Goal: Navigation & Orientation: Find specific page/section

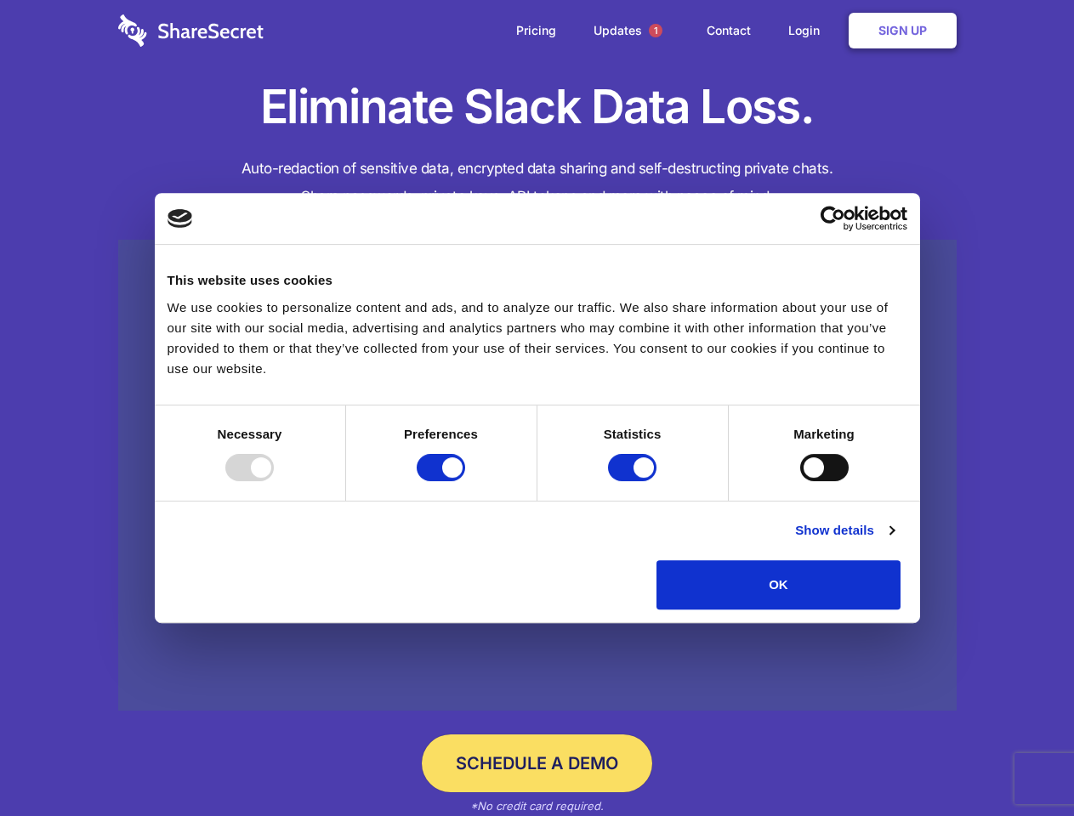
click at [274, 481] on div at bounding box center [249, 467] width 48 height 27
click at [465, 481] on input "Preferences" at bounding box center [441, 467] width 48 height 27
checkbox input "false"
click at [634, 481] on input "Statistics" at bounding box center [632, 467] width 48 height 27
checkbox input "false"
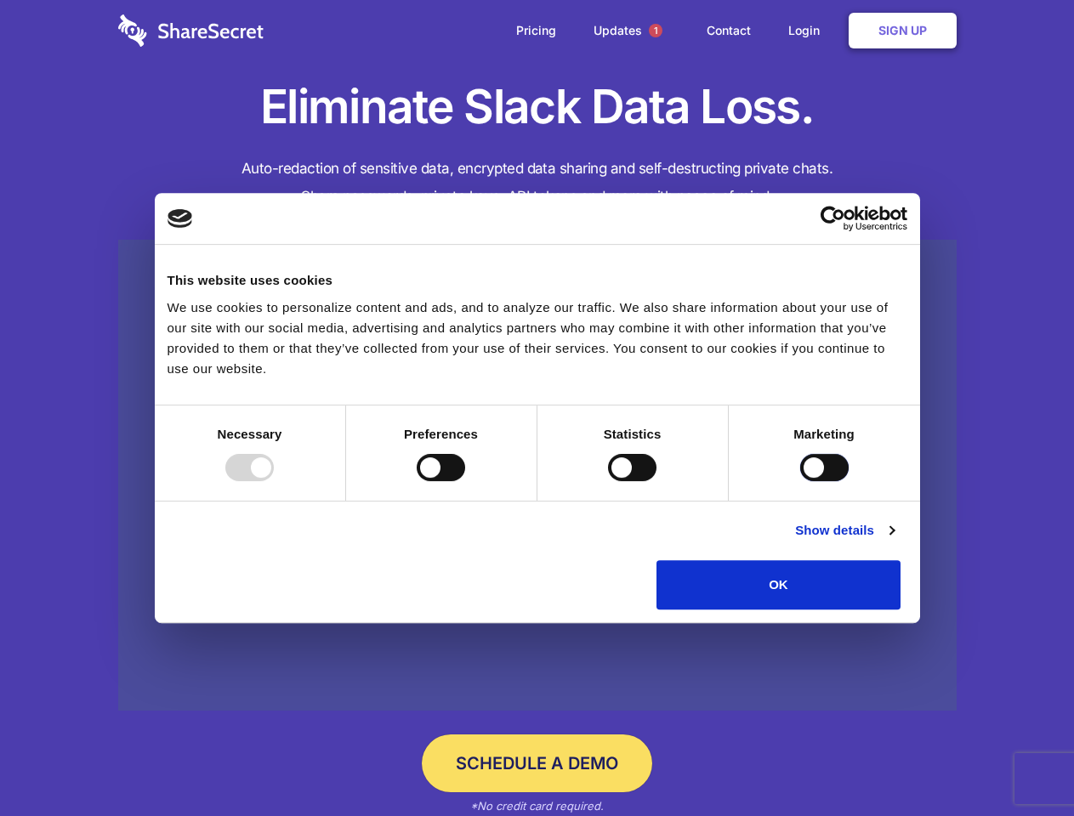
click at [800, 481] on input "Marketing" at bounding box center [824, 467] width 48 height 27
checkbox input "true"
click at [894, 541] on link "Show details" at bounding box center [844, 530] width 99 height 20
click at [0, 0] on li "Necessary 7 Necessary cookies help make a website usable by enabling basic func…" at bounding box center [0, 0] width 0 height 0
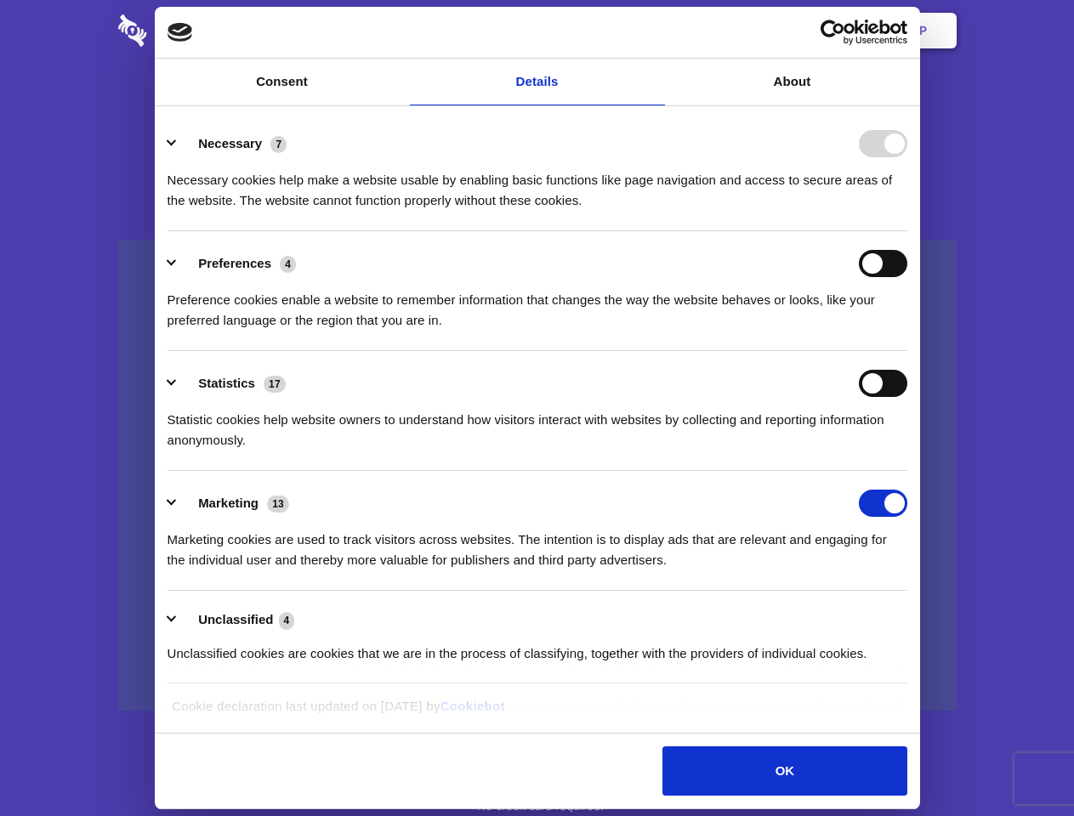
click at [655, 31] on span "1" at bounding box center [656, 31] width 14 height 14
